Goal: Transaction & Acquisition: Book appointment/travel/reservation

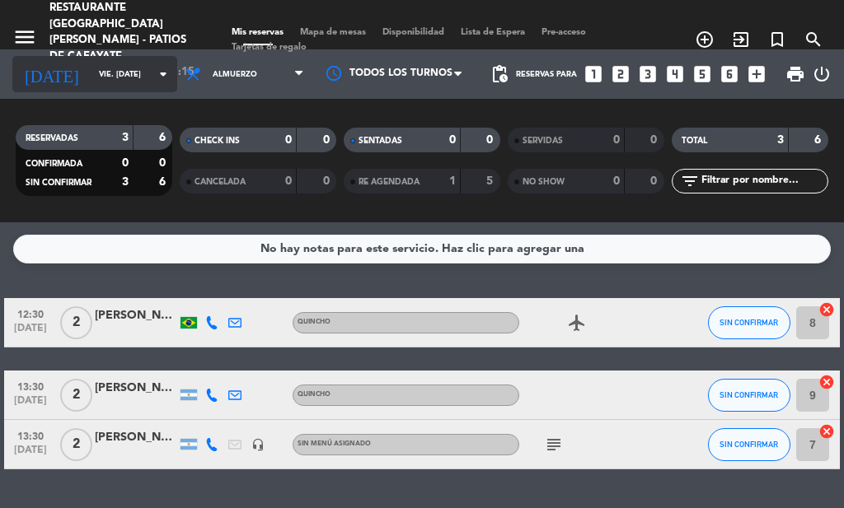
click at [153, 73] on icon "arrow_drop_down" at bounding box center [163, 74] width 20 height 20
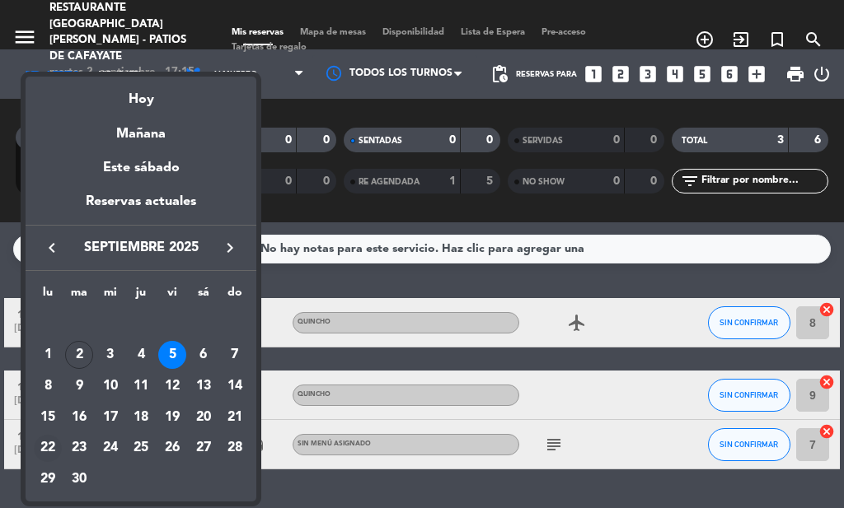
click at [49, 440] on div "22" at bounding box center [48, 449] width 28 height 28
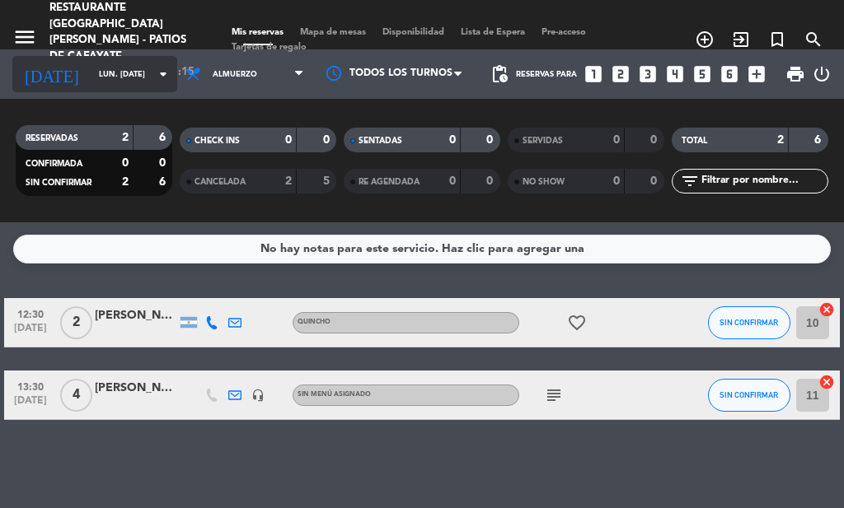
click at [95, 72] on input "lun. [DATE]" at bounding box center [145, 75] width 108 height 26
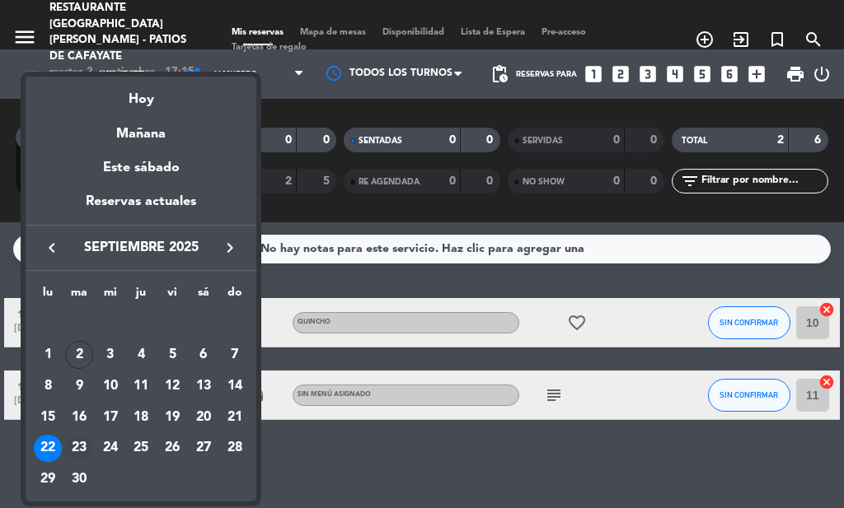
click at [79, 451] on div "23" at bounding box center [79, 449] width 28 height 28
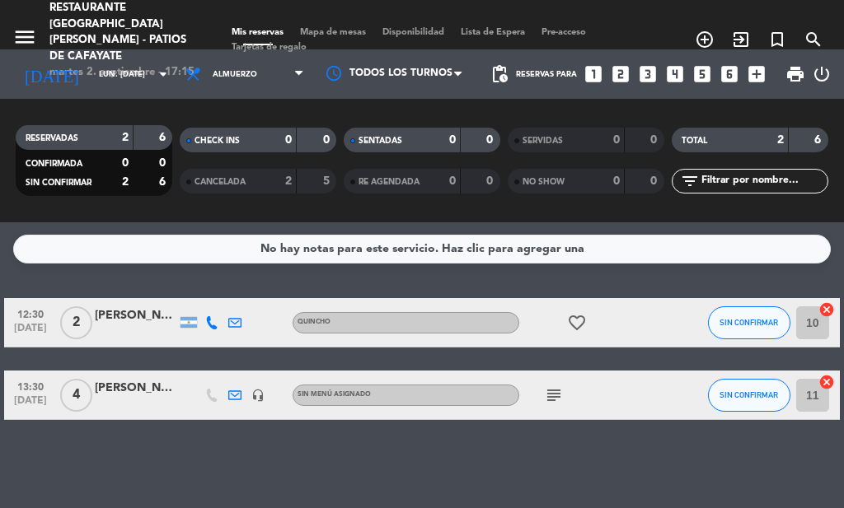
type input "[DATE] sep."
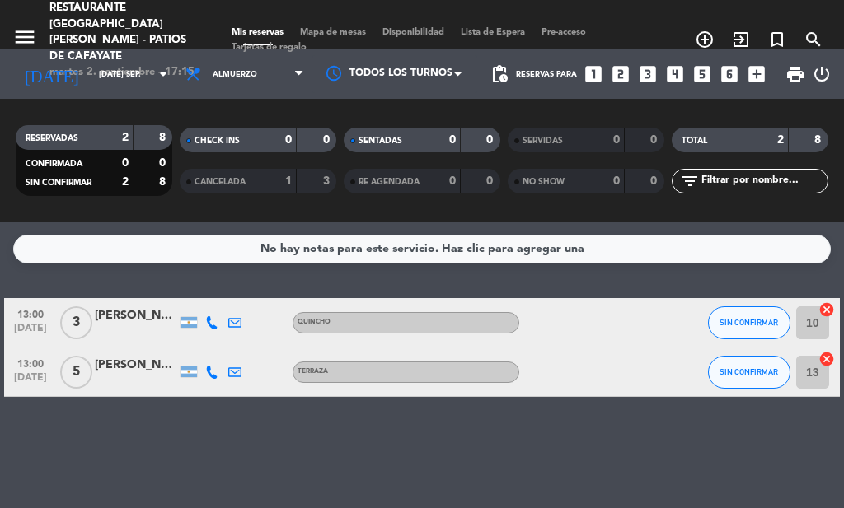
click at [623, 72] on icon "looks_two" at bounding box center [620, 73] width 21 height 21
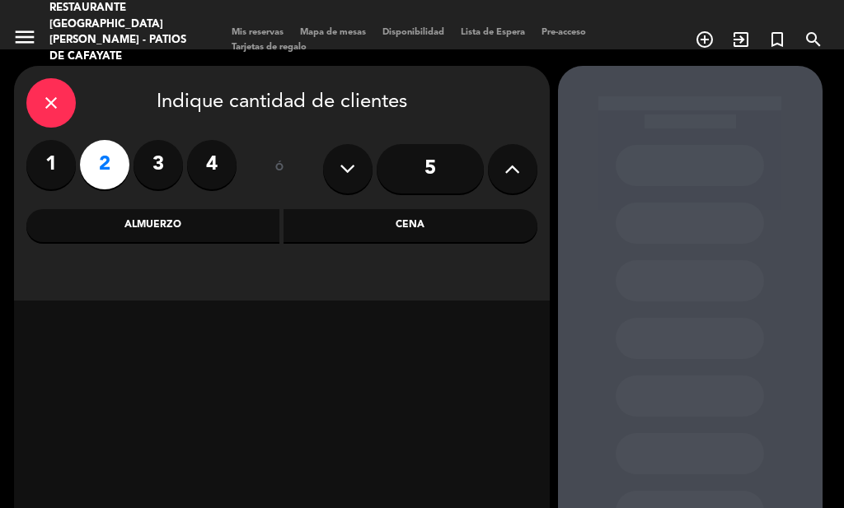
click at [193, 222] on div "Almuerzo" at bounding box center [153, 225] width 254 height 33
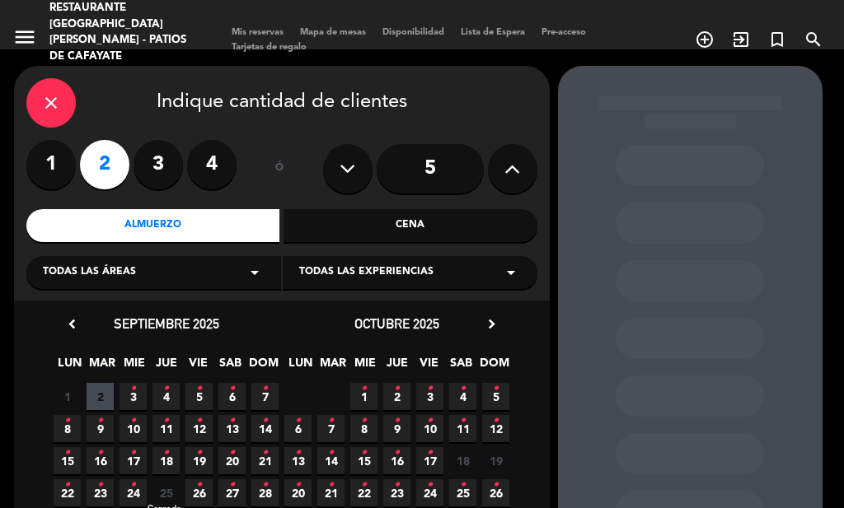
scroll to position [99, 0]
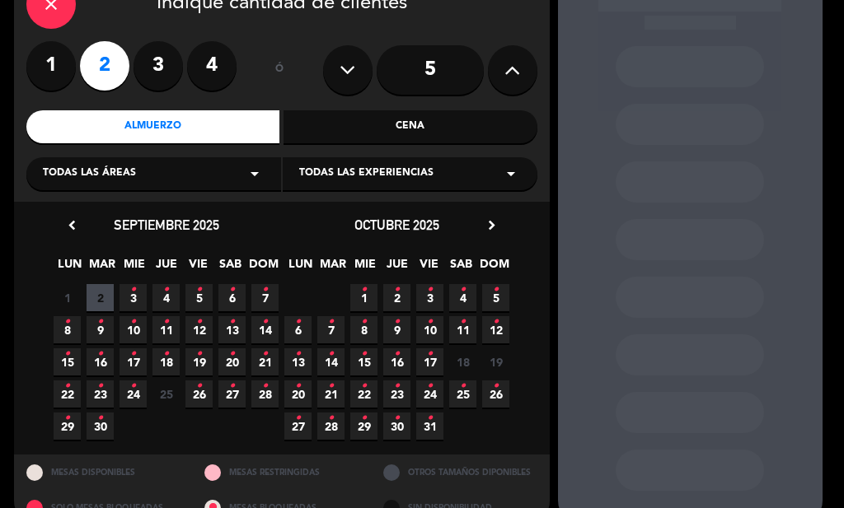
click at [102, 396] on icon "•" at bounding box center [100, 386] width 6 height 26
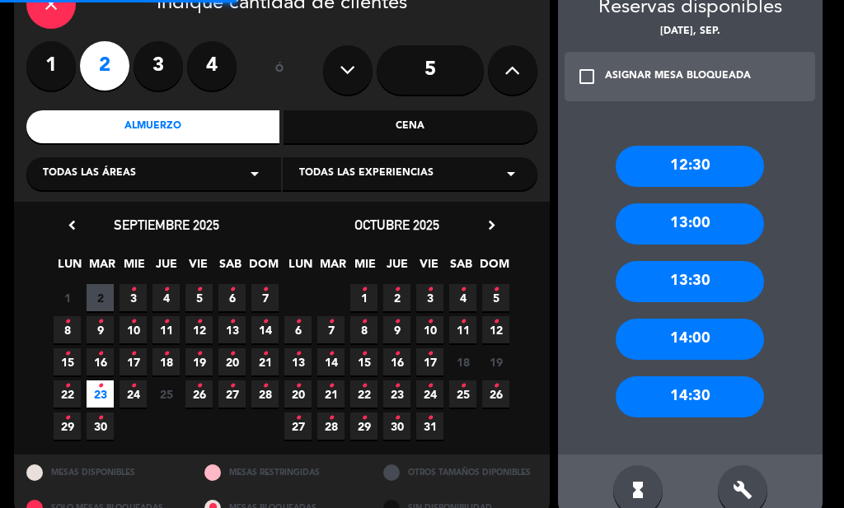
scroll to position [66, 0]
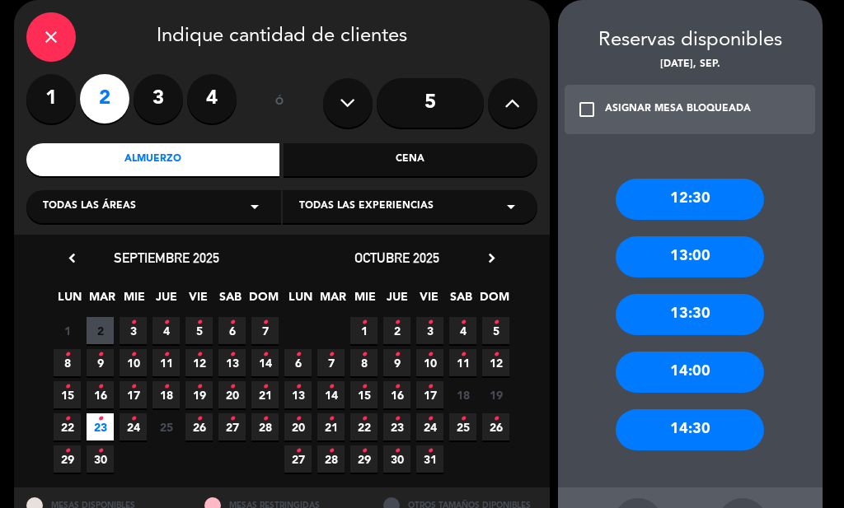
click at [696, 199] on div "12:30" at bounding box center [690, 199] width 148 height 41
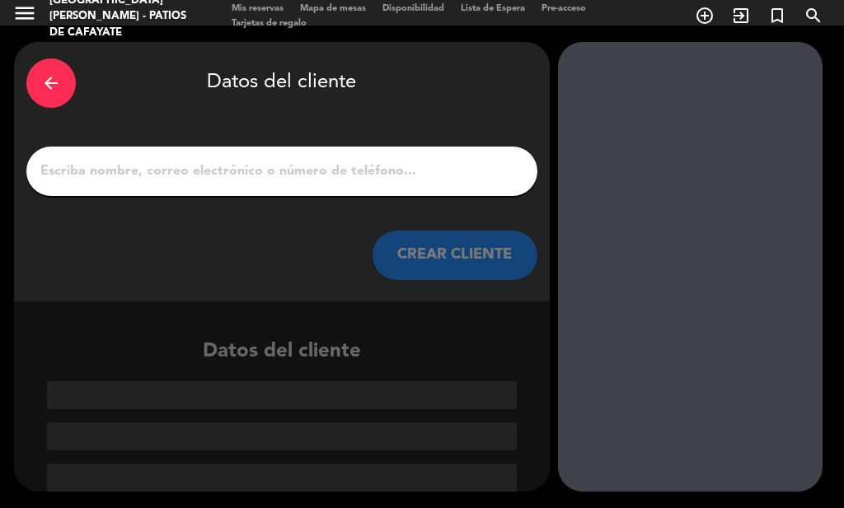
click at [297, 167] on input "1" at bounding box center [282, 171] width 486 height 23
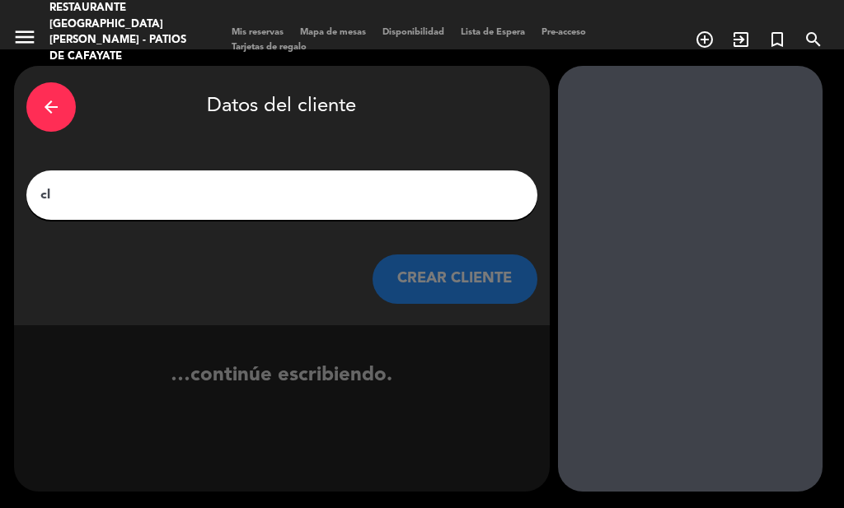
scroll to position [0, 0]
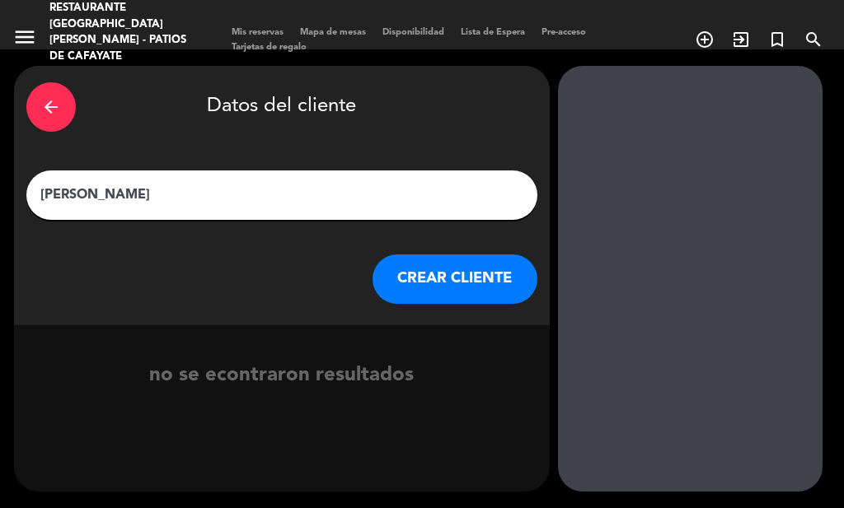
type input "[PERSON_NAME]"
click at [466, 281] on button "CREAR CLIENTE" at bounding box center [454, 279] width 165 height 49
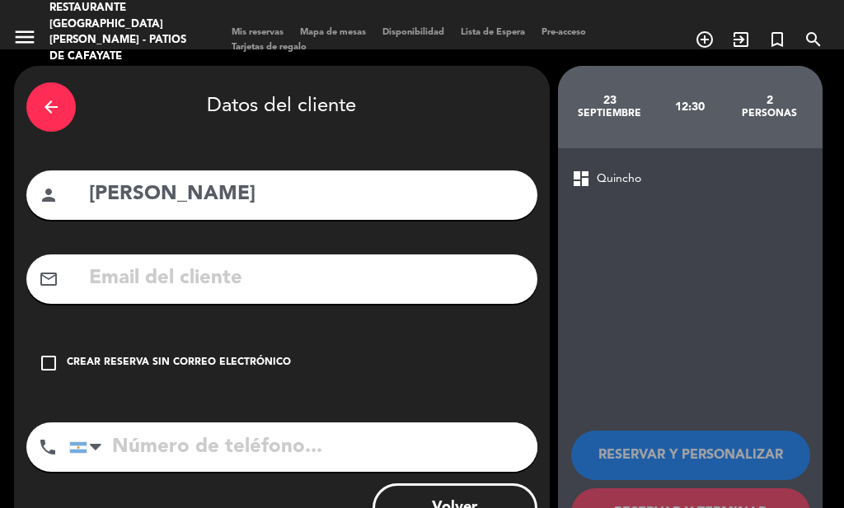
click at [234, 289] on input "text" at bounding box center [306, 279] width 438 height 34
type input "claudiamceci"
click at [166, 443] on input "tel" at bounding box center [303, 447] width 468 height 49
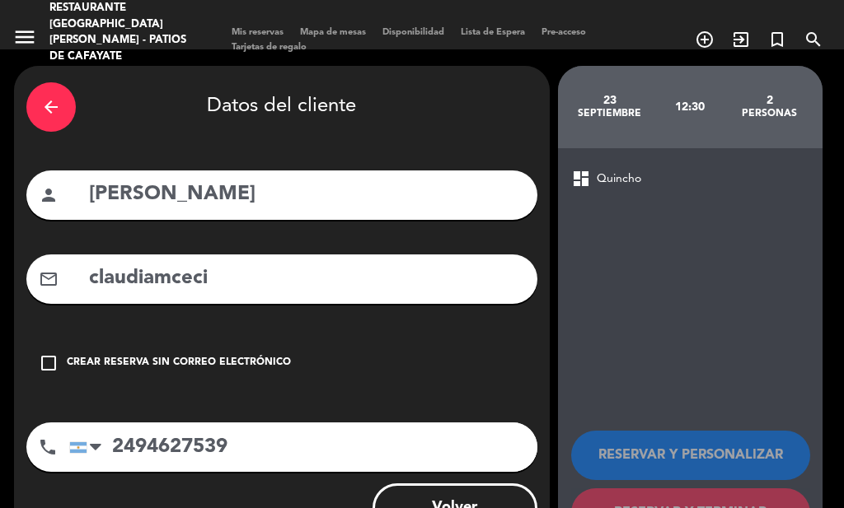
type input "2494627539"
click at [245, 280] on input "claudiamceci" at bounding box center [306, 279] width 438 height 34
click at [269, 294] on input "claudiamceci" at bounding box center [306, 279] width 438 height 34
click at [235, 273] on input "claudiamceci" at bounding box center [306, 279] width 438 height 34
click at [263, 285] on input "claudiamceci" at bounding box center [306, 279] width 438 height 34
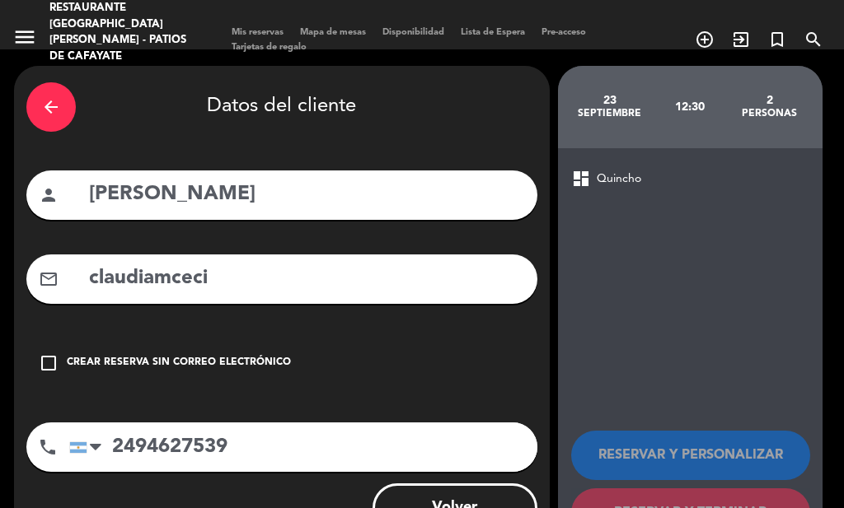
paste input "@"
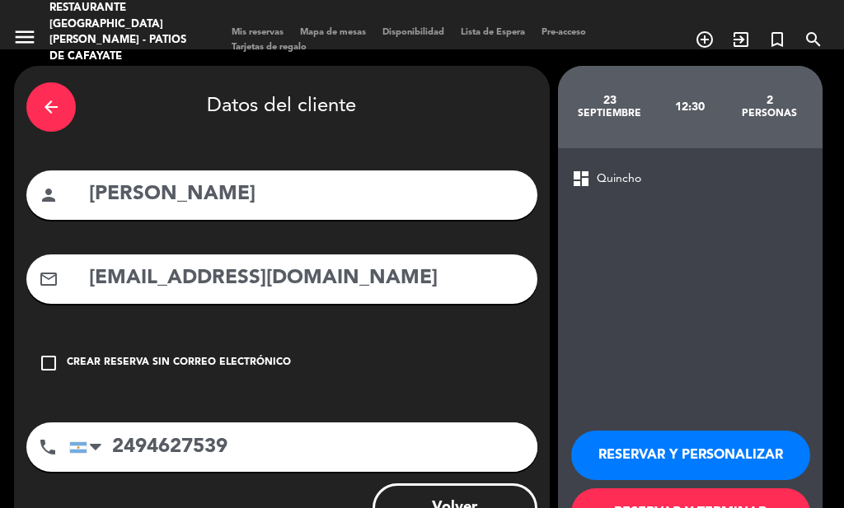
scroll to position [66, 0]
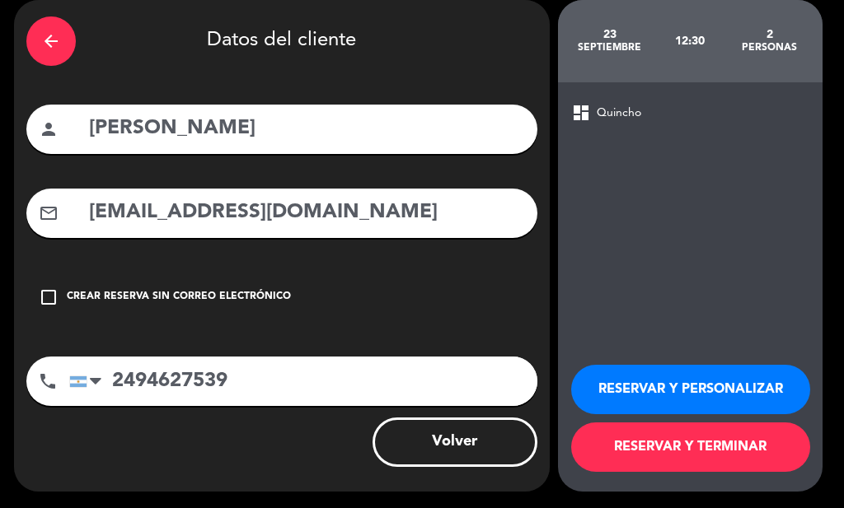
type input "[EMAIL_ADDRESS][DOMAIN_NAME]"
click at [691, 451] on button "RESERVAR Y TERMINAR" at bounding box center [690, 447] width 239 height 49
